Goal: Book appointment/travel/reservation

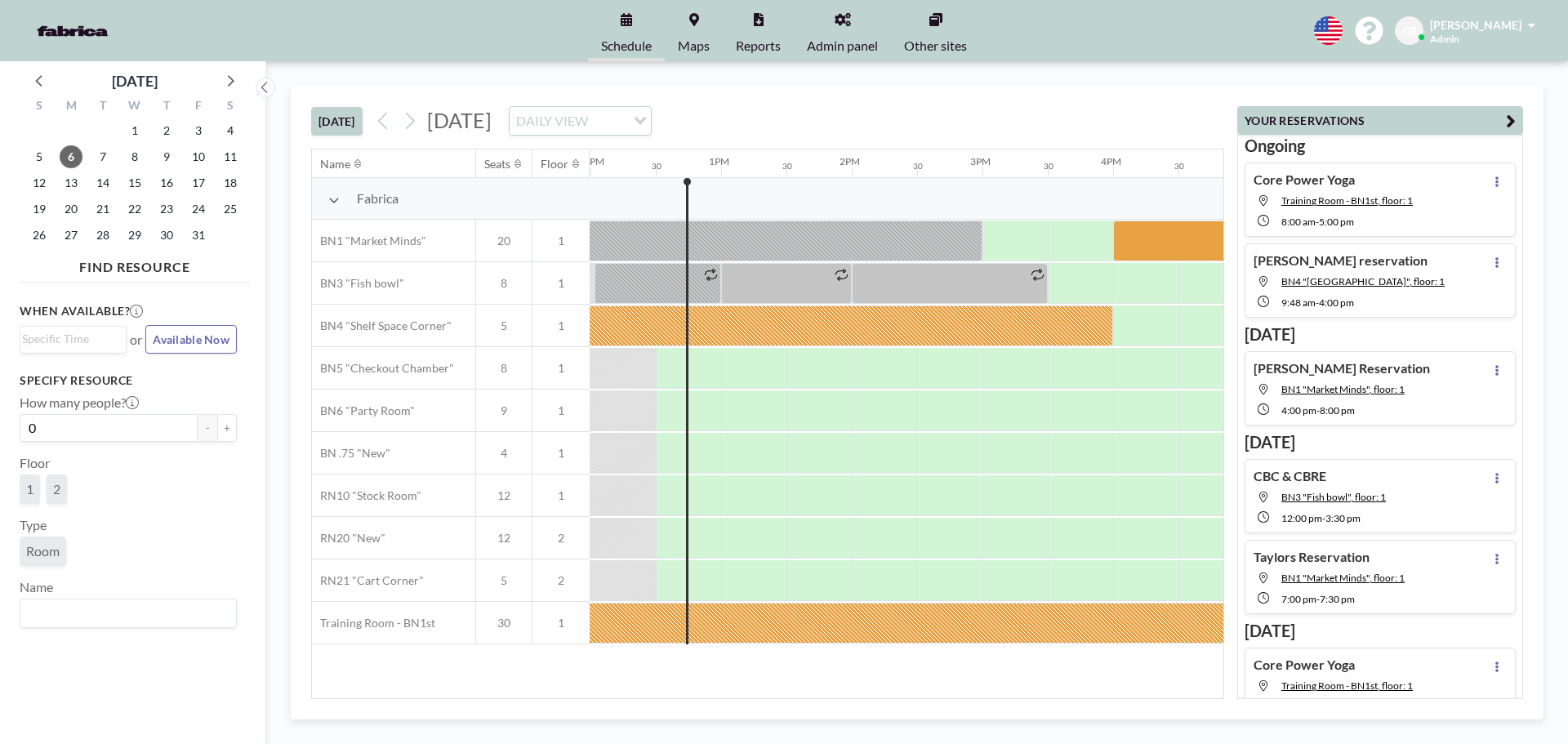
scroll to position [0, 1568]
click at [107, 162] on span "7" at bounding box center [103, 157] width 23 height 23
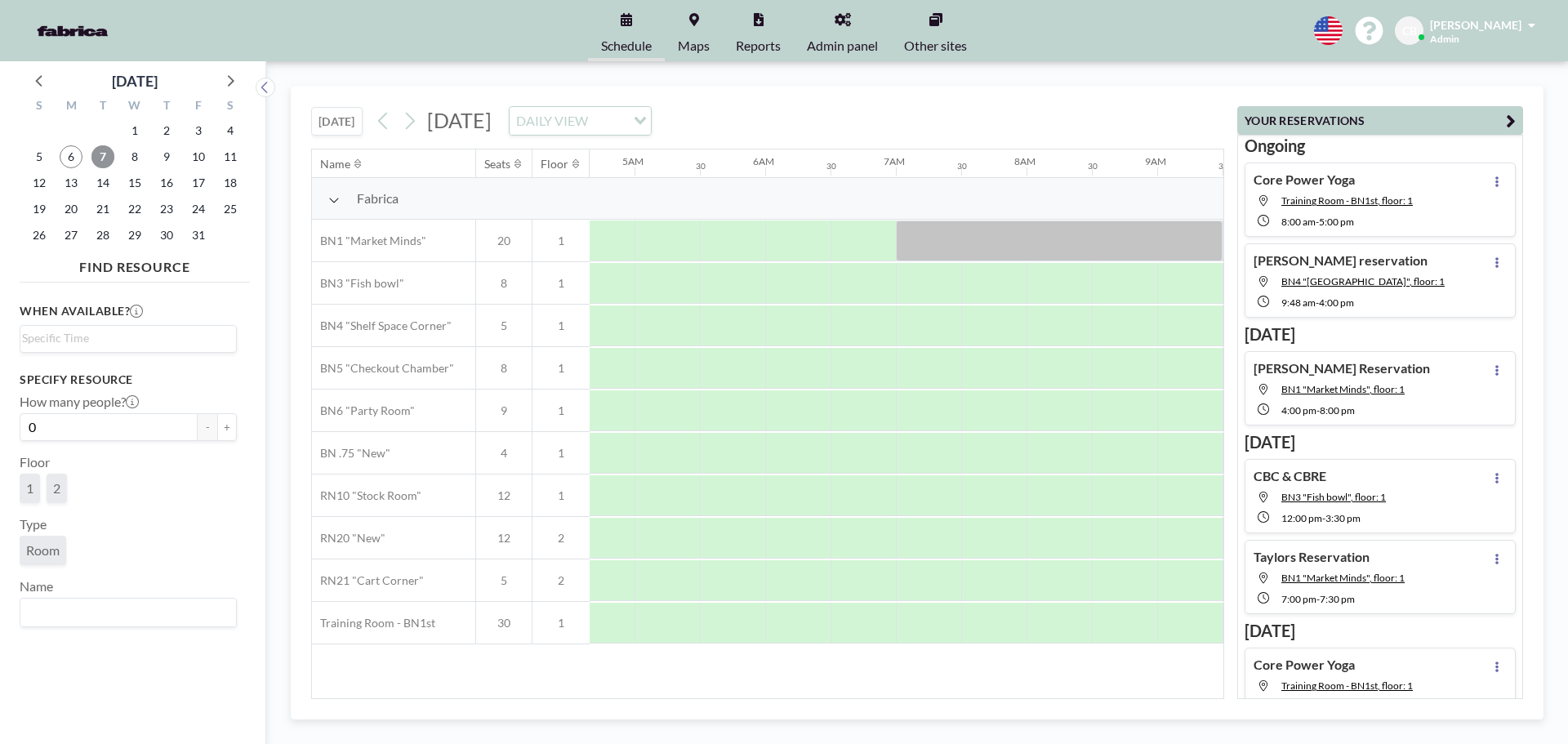
scroll to position [0, 980]
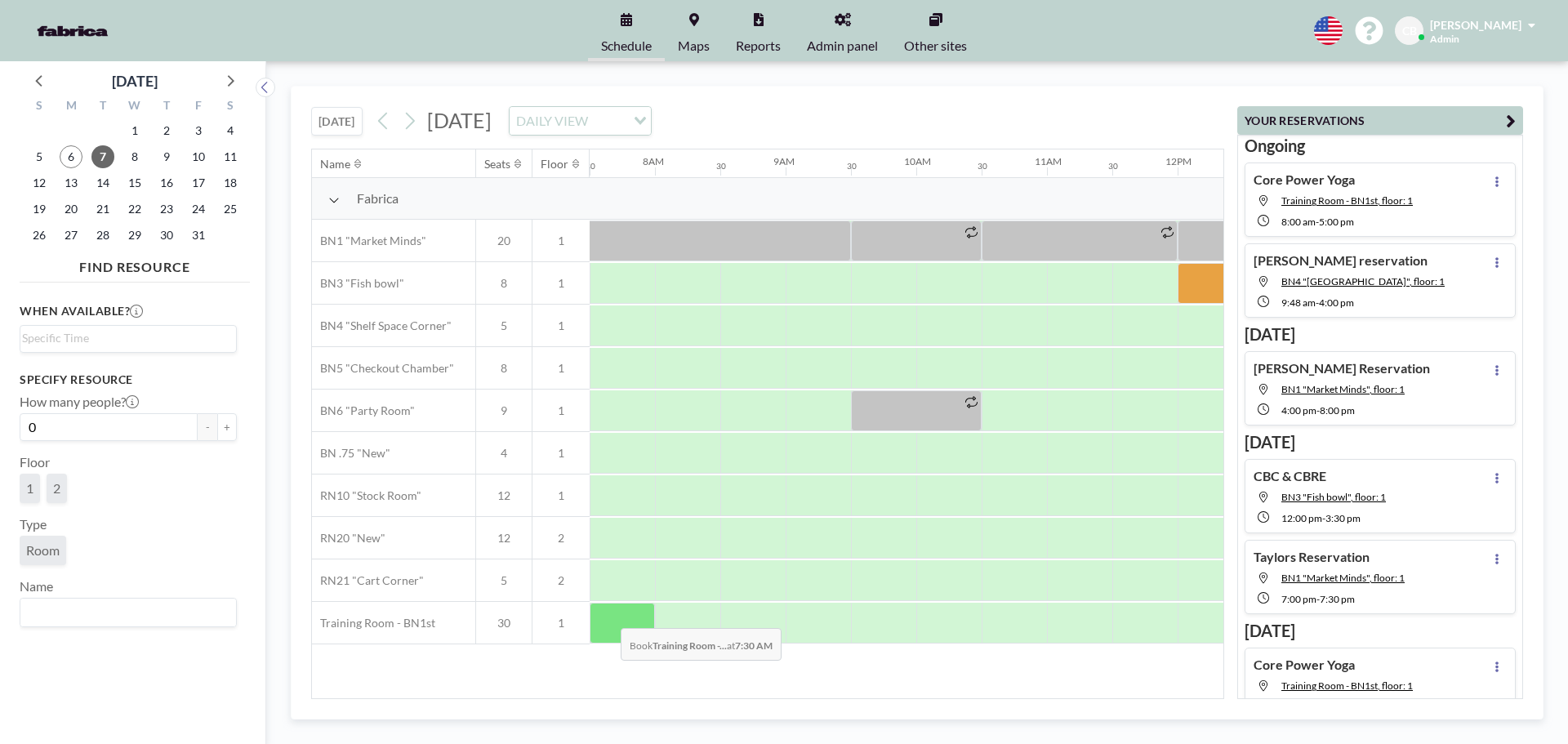
click at [607, 616] on div at bounding box center [622, 623] width 65 height 41
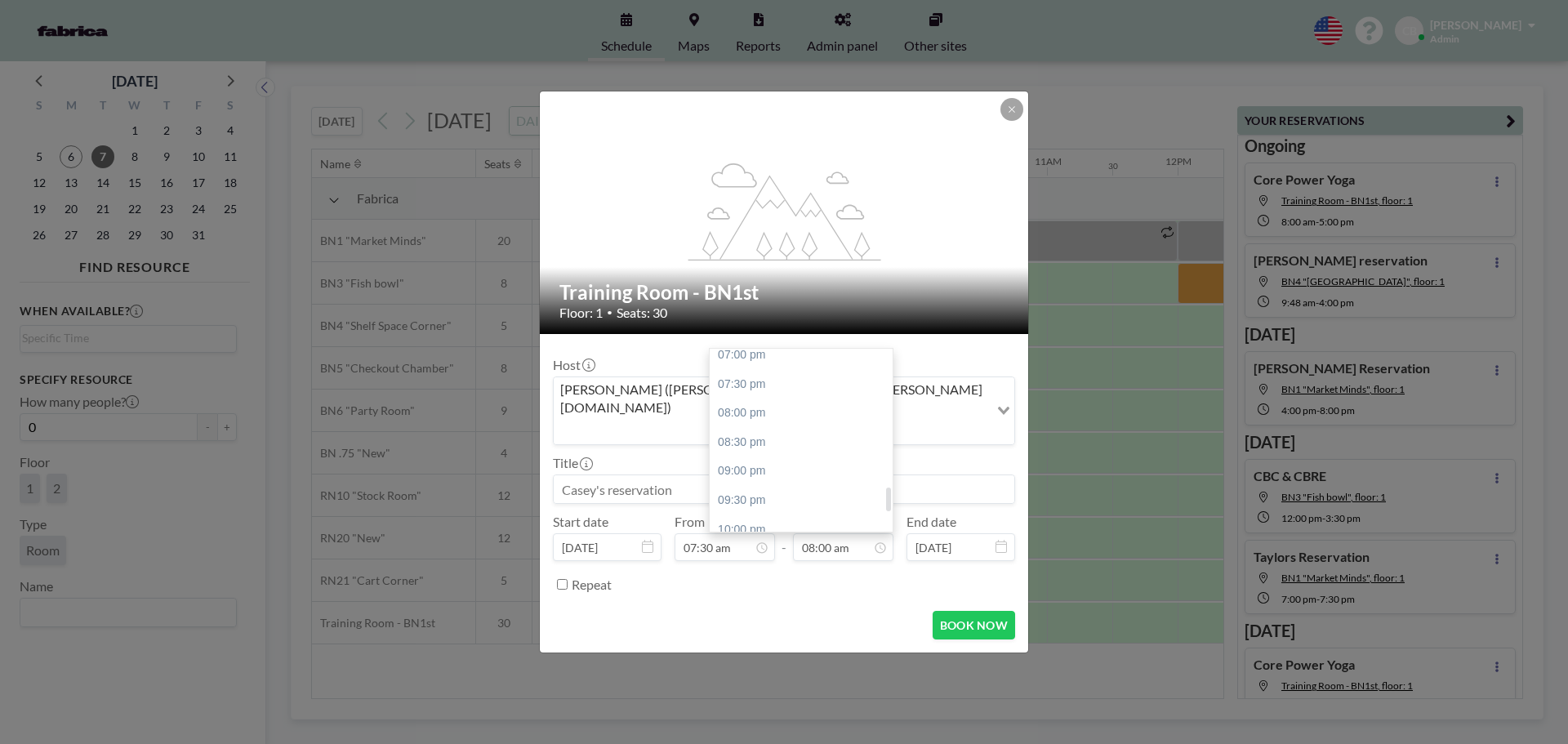
scroll to position [1242, 0]
click at [823, 446] on div "11:00 pm" at bounding box center [805, 460] width 191 height 30
type input "11:00 pm"
click at [786, 475] on input at bounding box center [784, 489] width 461 height 28
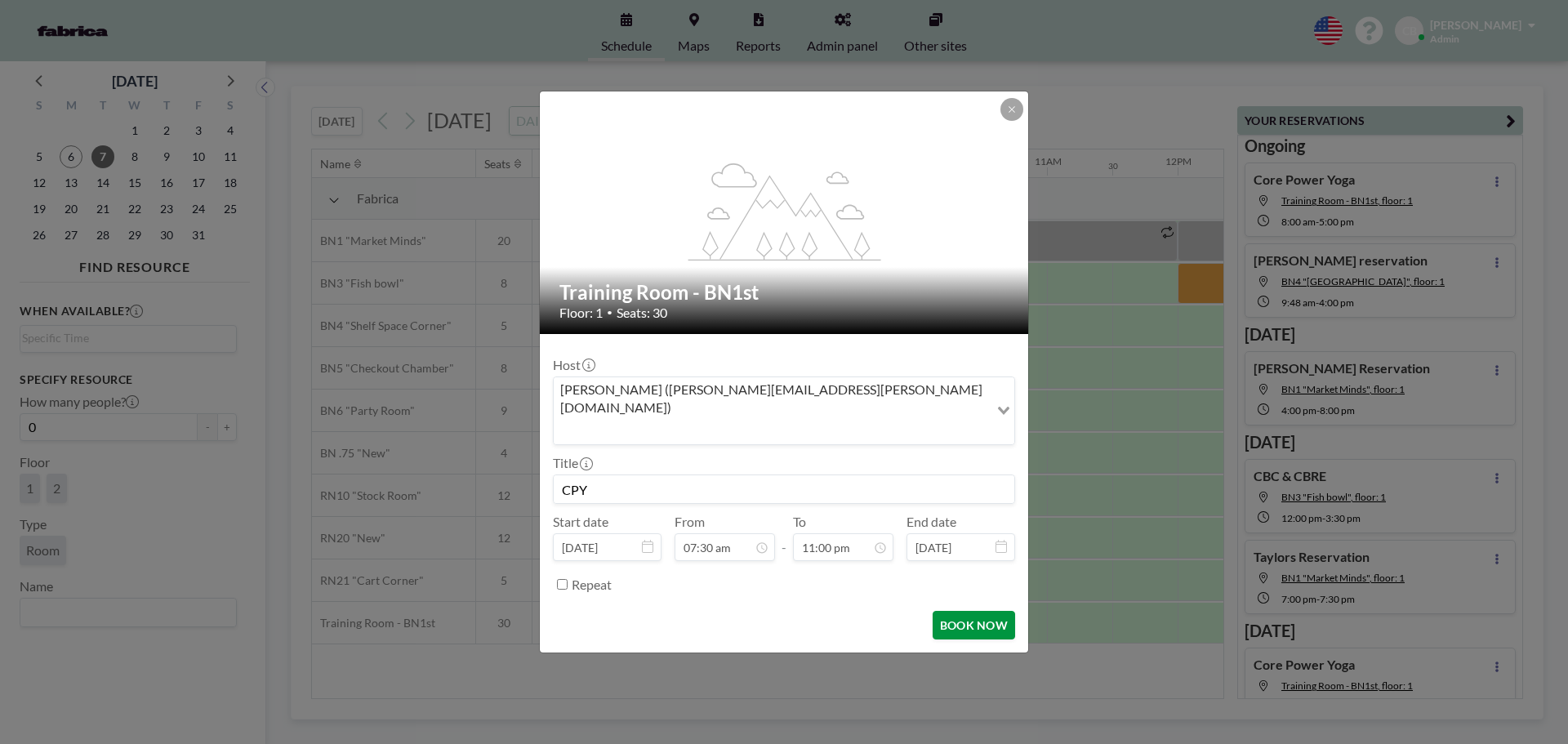
type input "CPY"
click at [961, 611] on button "BOOK NOW" at bounding box center [973, 625] width 83 height 29
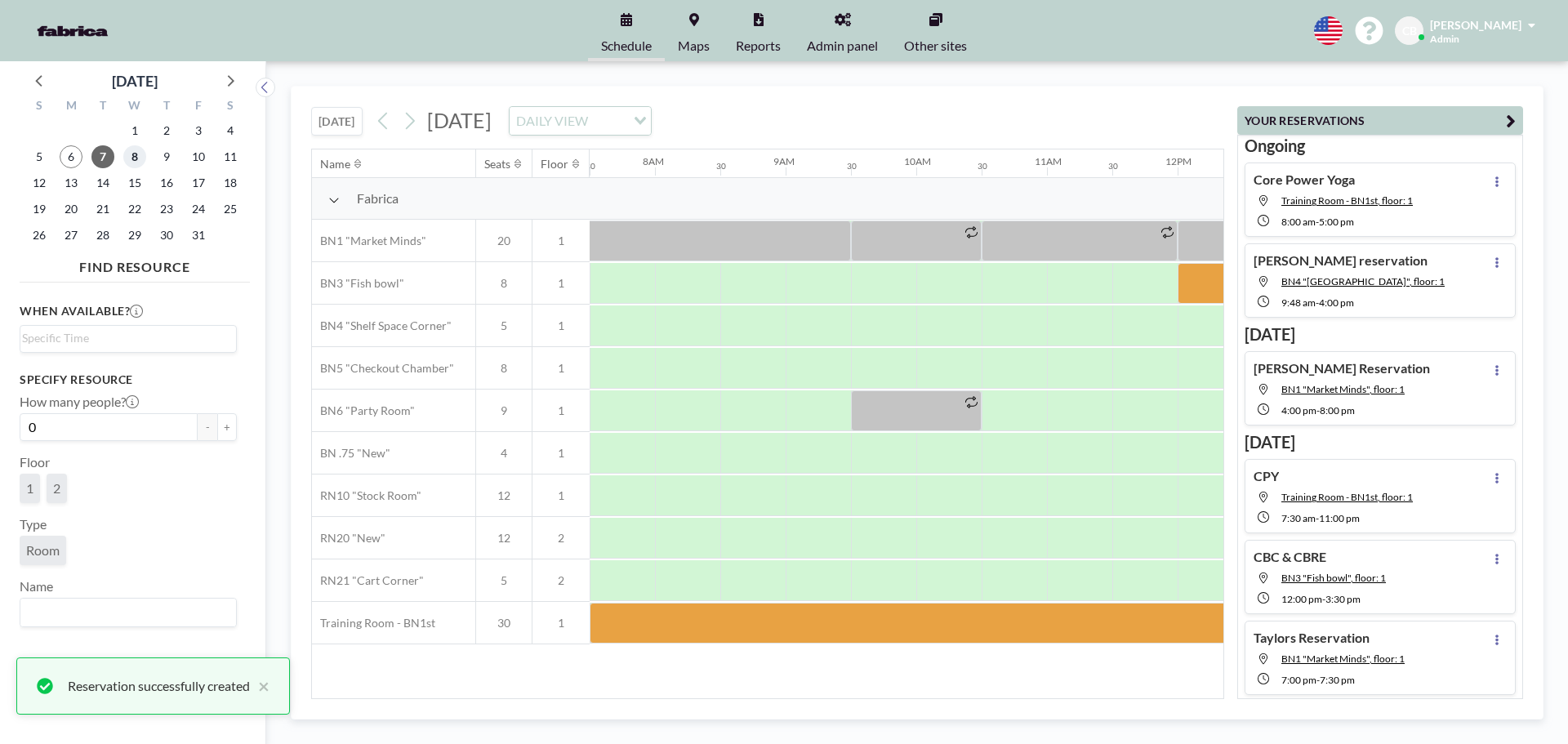
click at [132, 155] on span "8" at bounding box center [135, 157] width 23 height 23
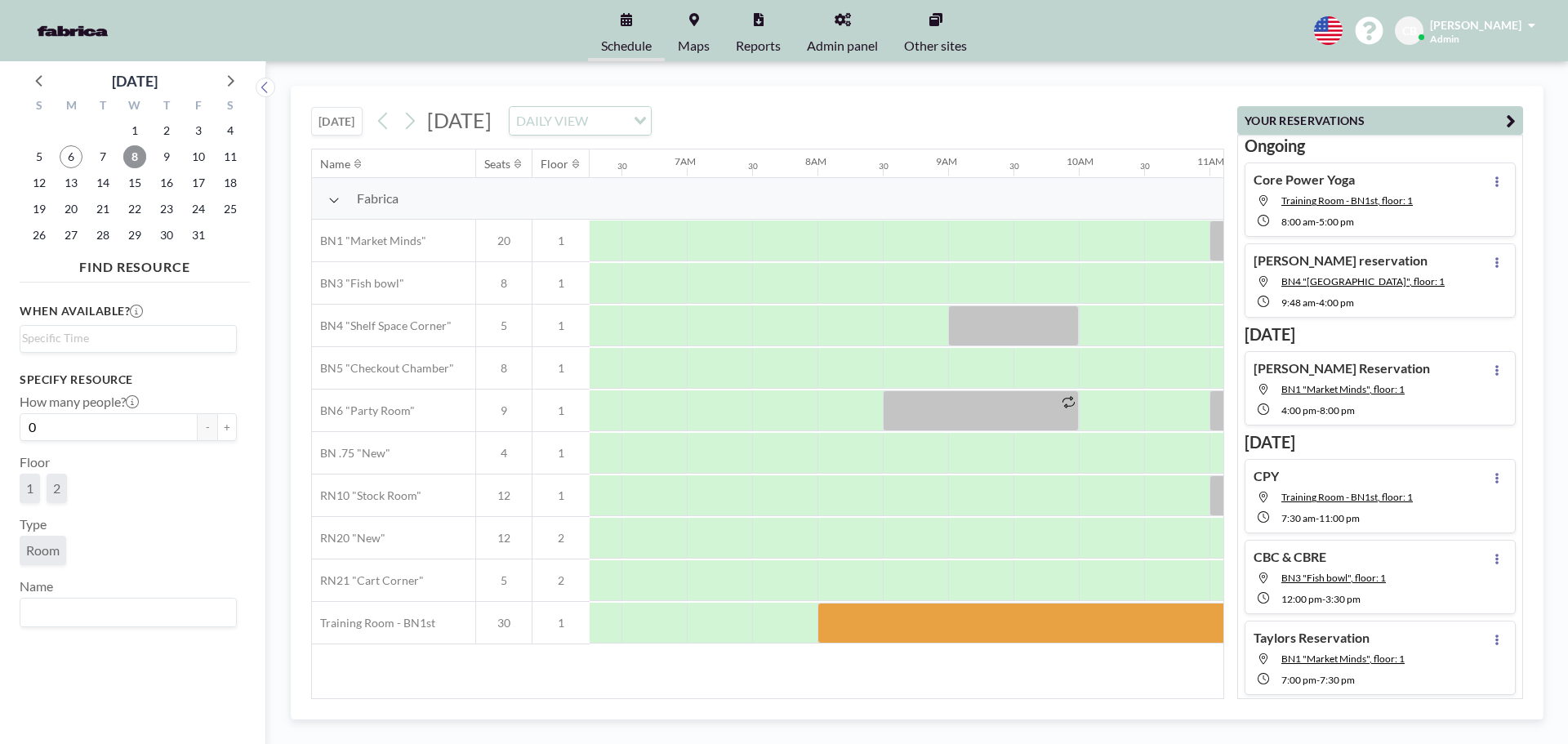
scroll to position [0, 639]
